Goal: Transaction & Acquisition: Obtain resource

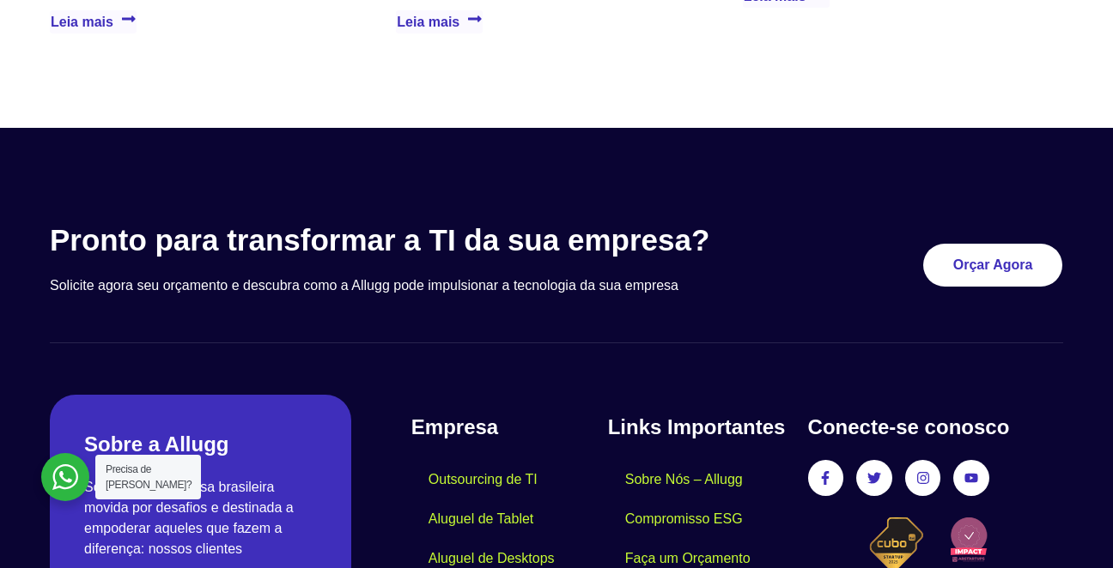
scroll to position [5153, 0]
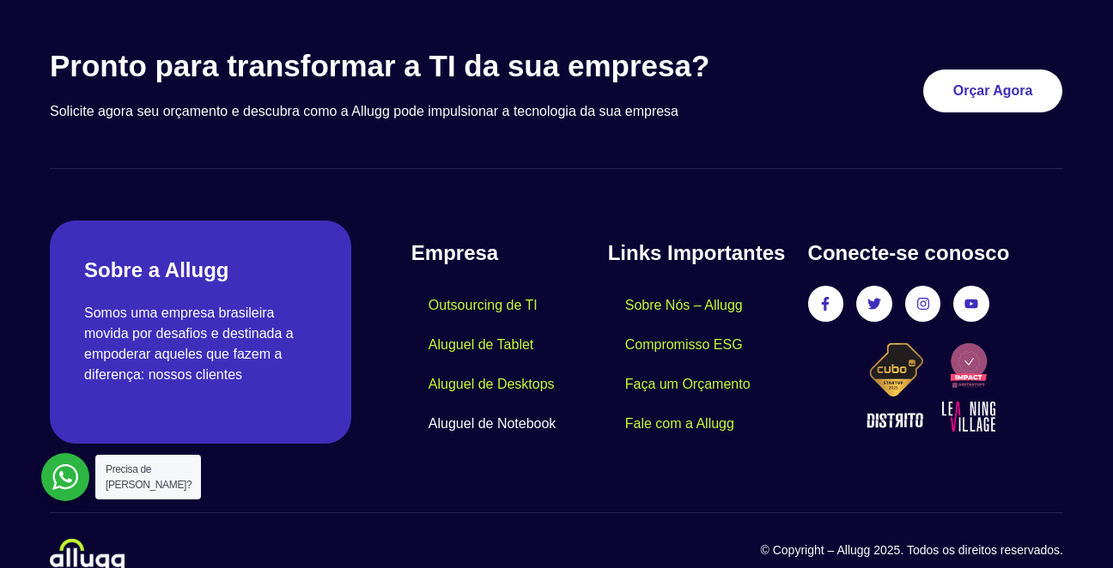
click at [482, 404] on link "Aluguel de Notebook" at bounding box center [492, 423] width 162 height 39
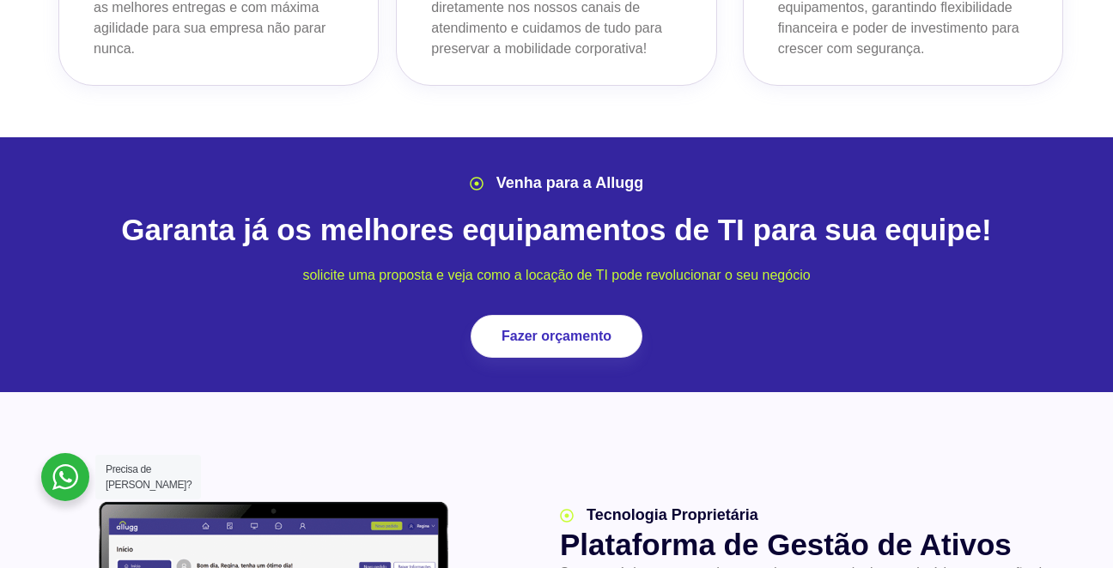
scroll to position [2060, 0]
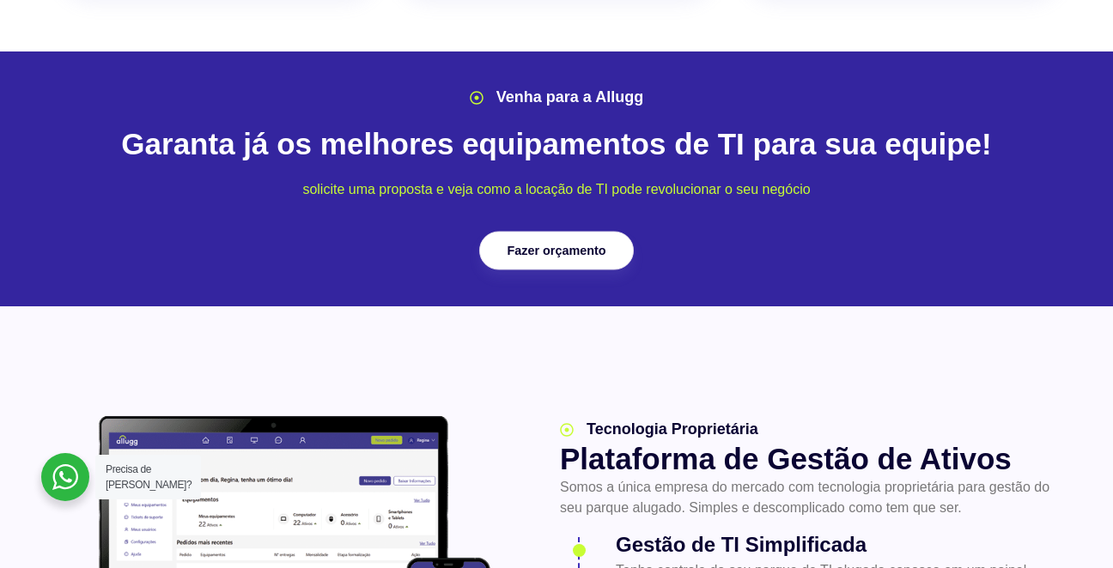
click at [545, 245] on span "Fazer orçamento" at bounding box center [555, 251] width 99 height 12
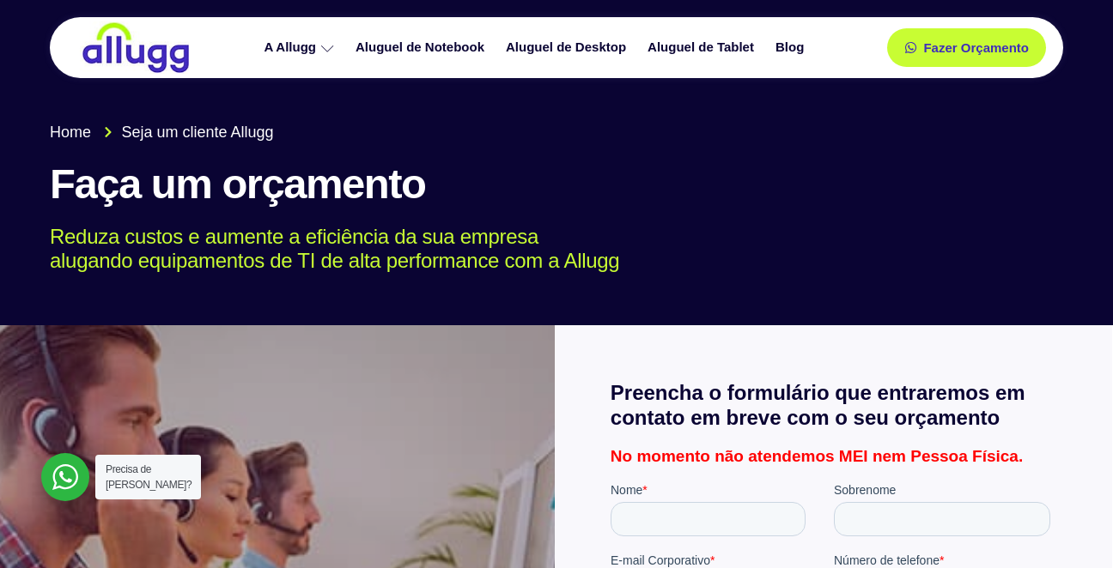
scroll to position [86, 0]
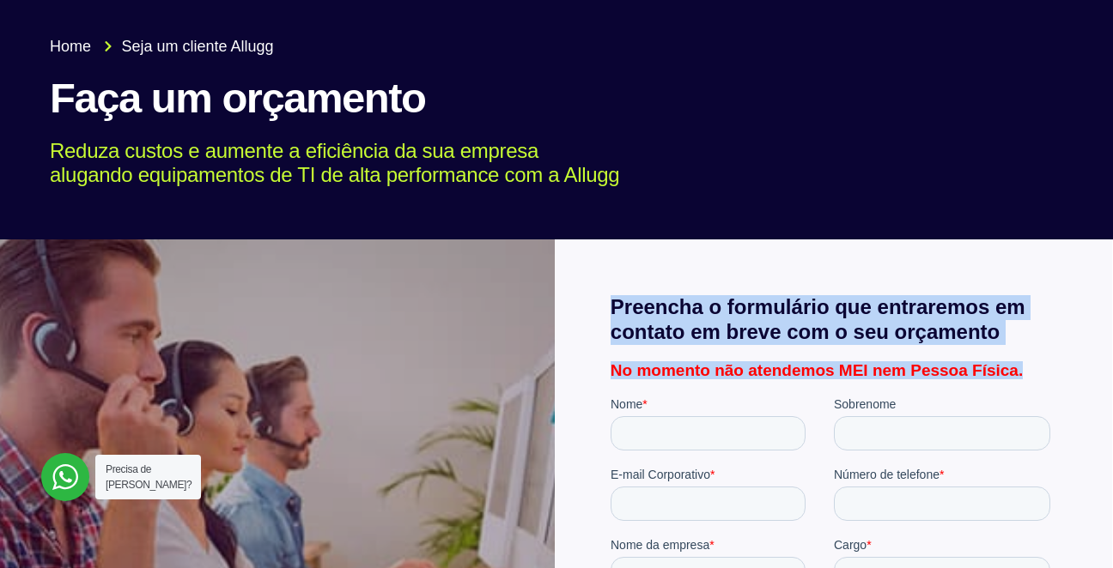
drag, startPoint x: 607, startPoint y: 368, endPoint x: 1038, endPoint y: 366, distance: 430.9
copy div "Preencha o formulário que entraremos em contato em breve com o seu orçamento No…"
